Goal: Information Seeking & Learning: Understand process/instructions

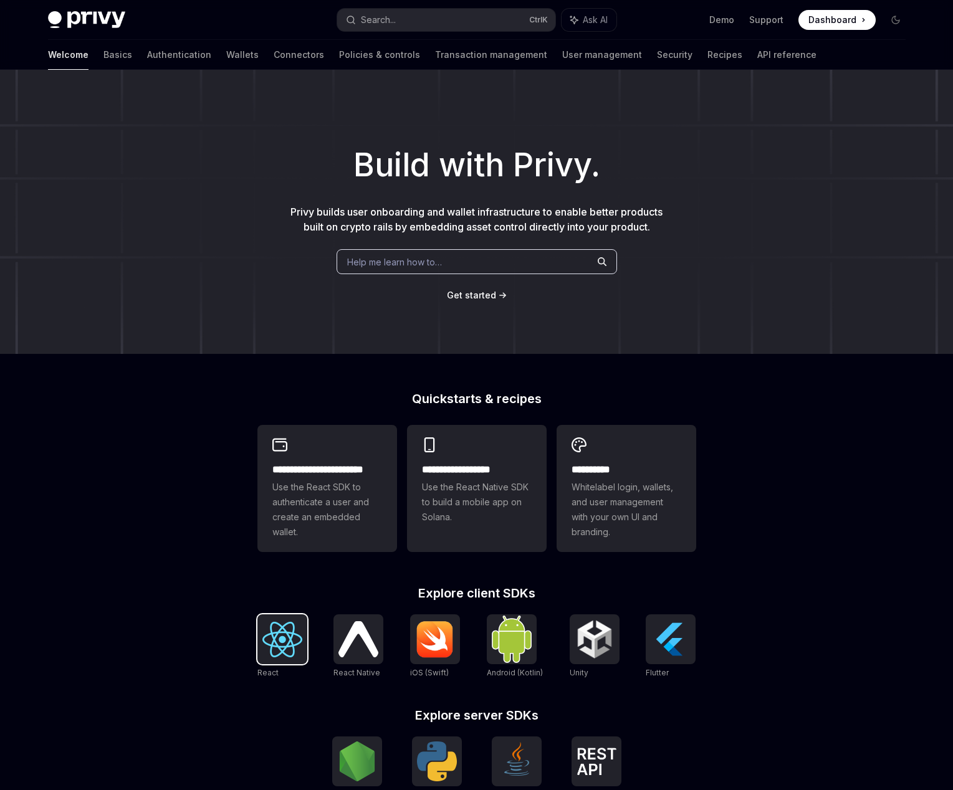
click at [272, 645] on img at bounding box center [282, 640] width 40 height 36
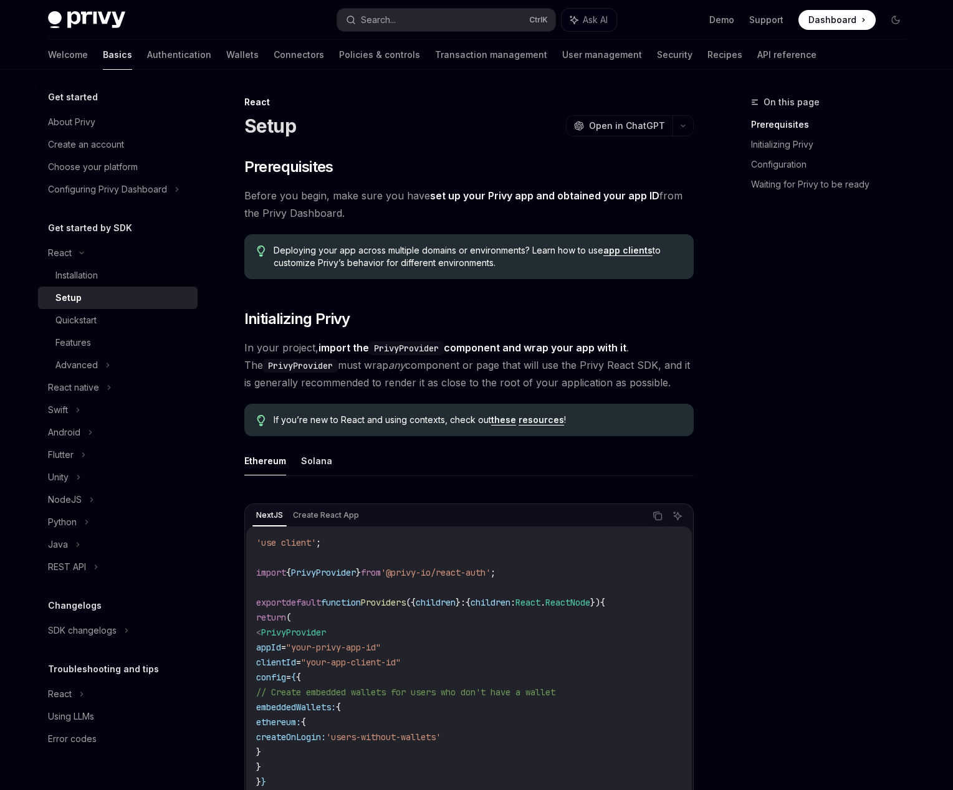
click at [458, 32] on div "Privy Docs home page Search... Ctrl K Ask AI Demo Support Dashboard Dashboard S…" at bounding box center [477, 20] width 858 height 40
click at [456, 28] on button "Search... Ctrl K" at bounding box center [446, 20] width 218 height 22
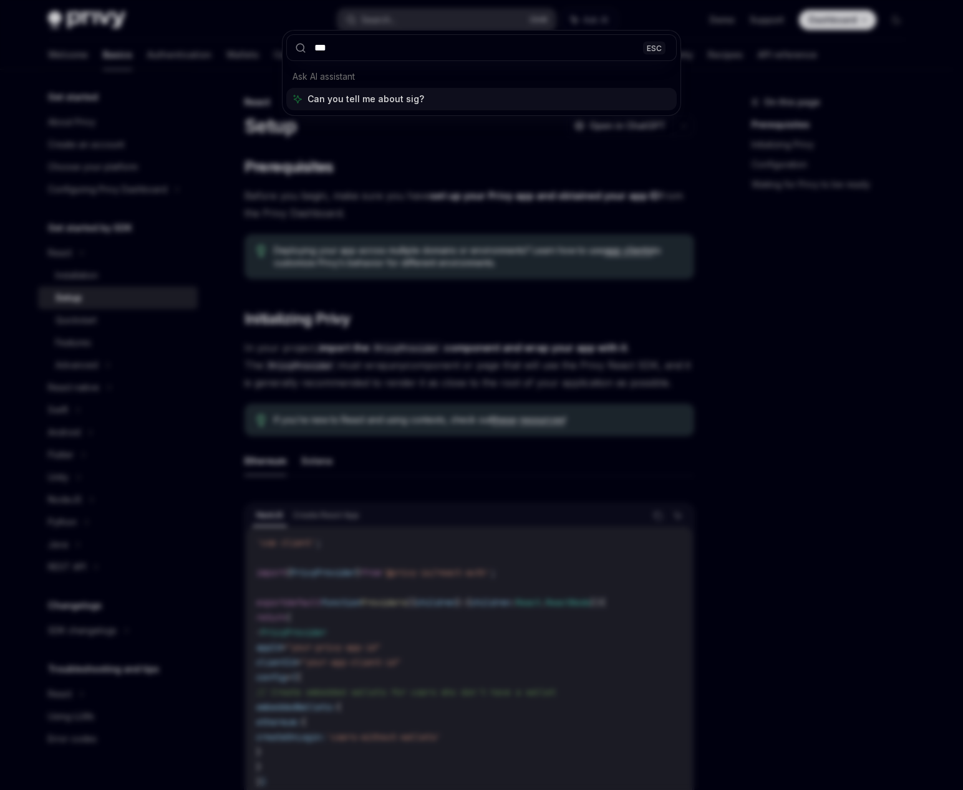
type input "****"
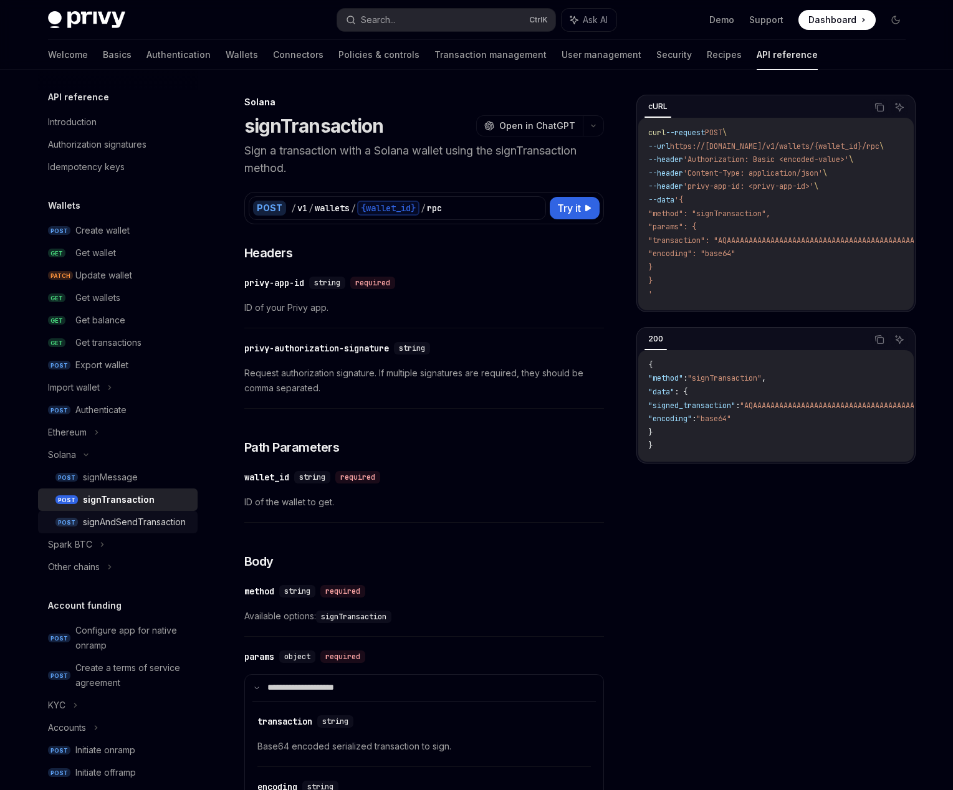
click at [93, 521] on div "signAndSendTransaction" at bounding box center [134, 522] width 103 height 15
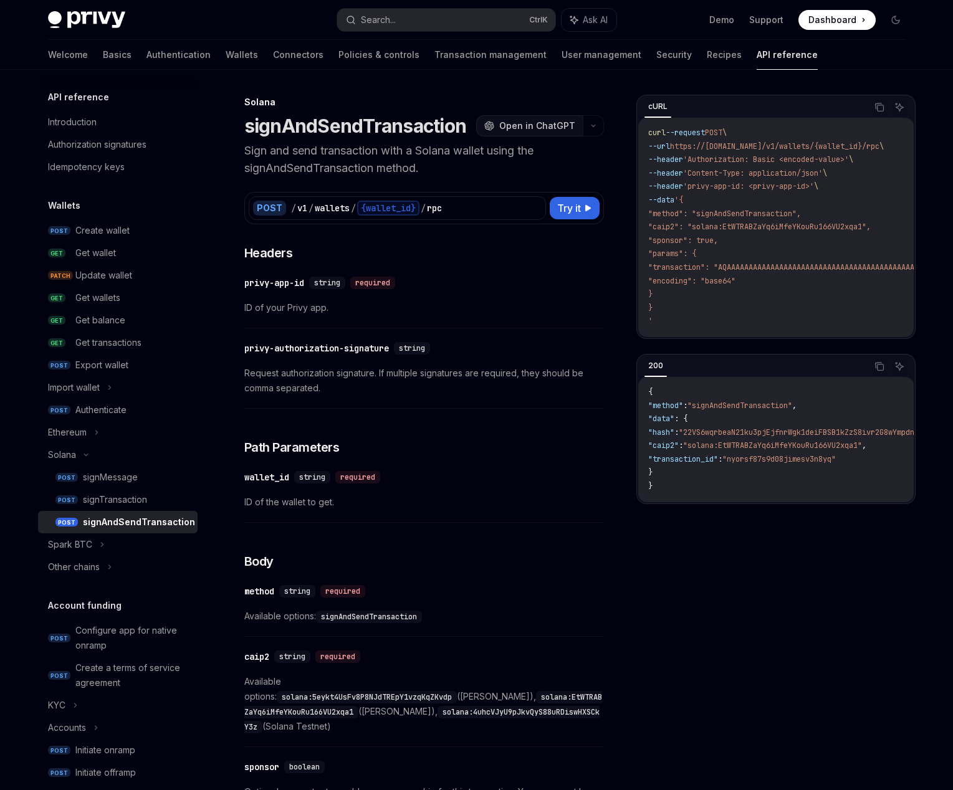
click at [532, 130] on span "Open in ChatGPT" at bounding box center [537, 126] width 76 height 12
type textarea "*"
